Goal: Understand site structure: Understand site structure

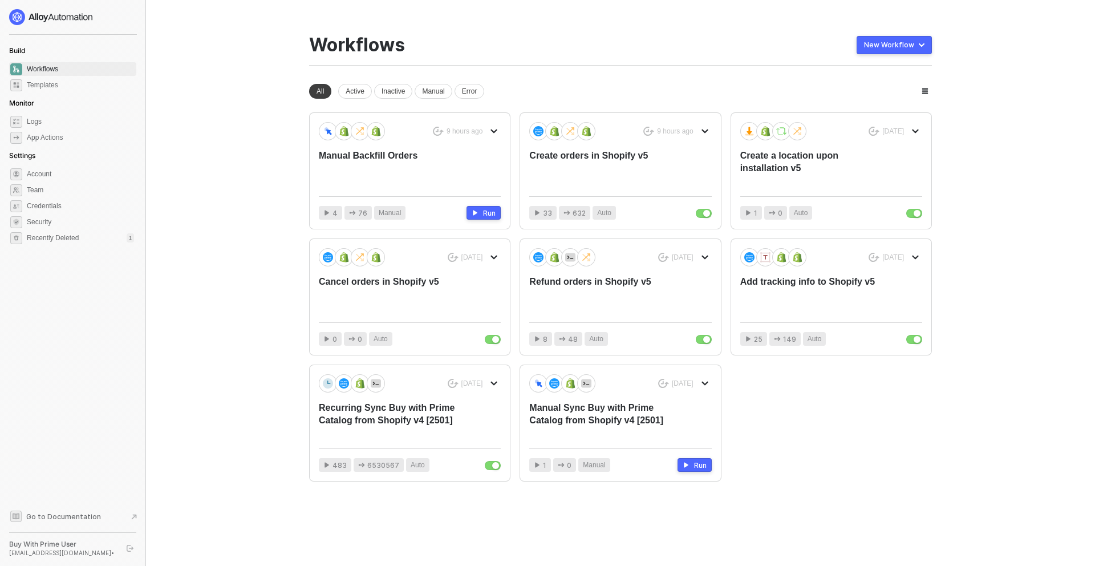
click at [259, 316] on main "You need to expand your browser window or switch to a computer with a bigger sc…" at bounding box center [547, 283] width 1095 height 566
click at [217, 140] on main "You need to expand your browser window or switch to a computer with a bigger sc…" at bounding box center [547, 283] width 1095 height 566
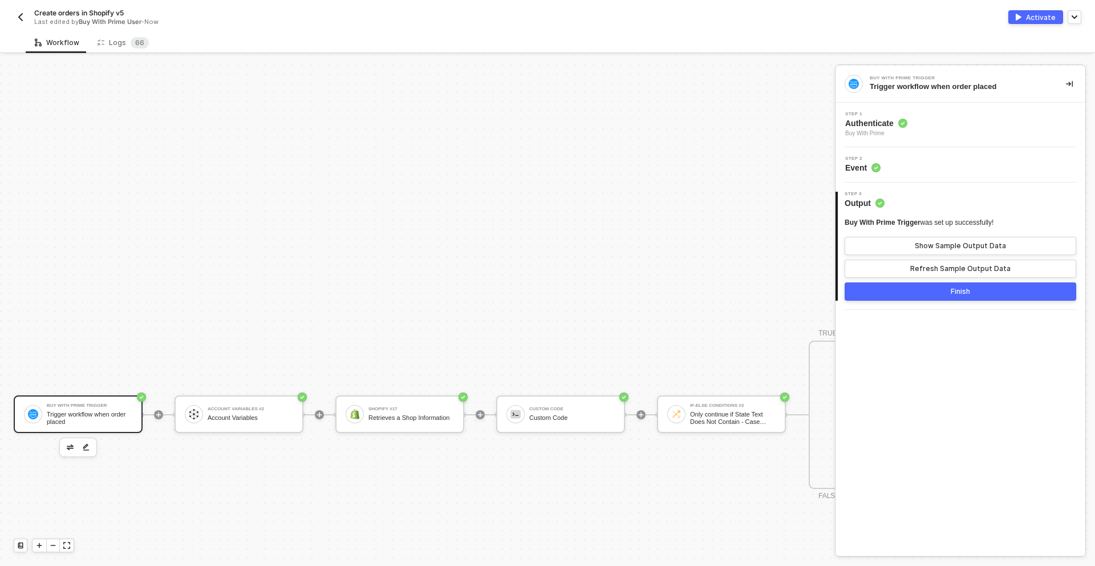
scroll to position [622, 0]
